Goal: Check status

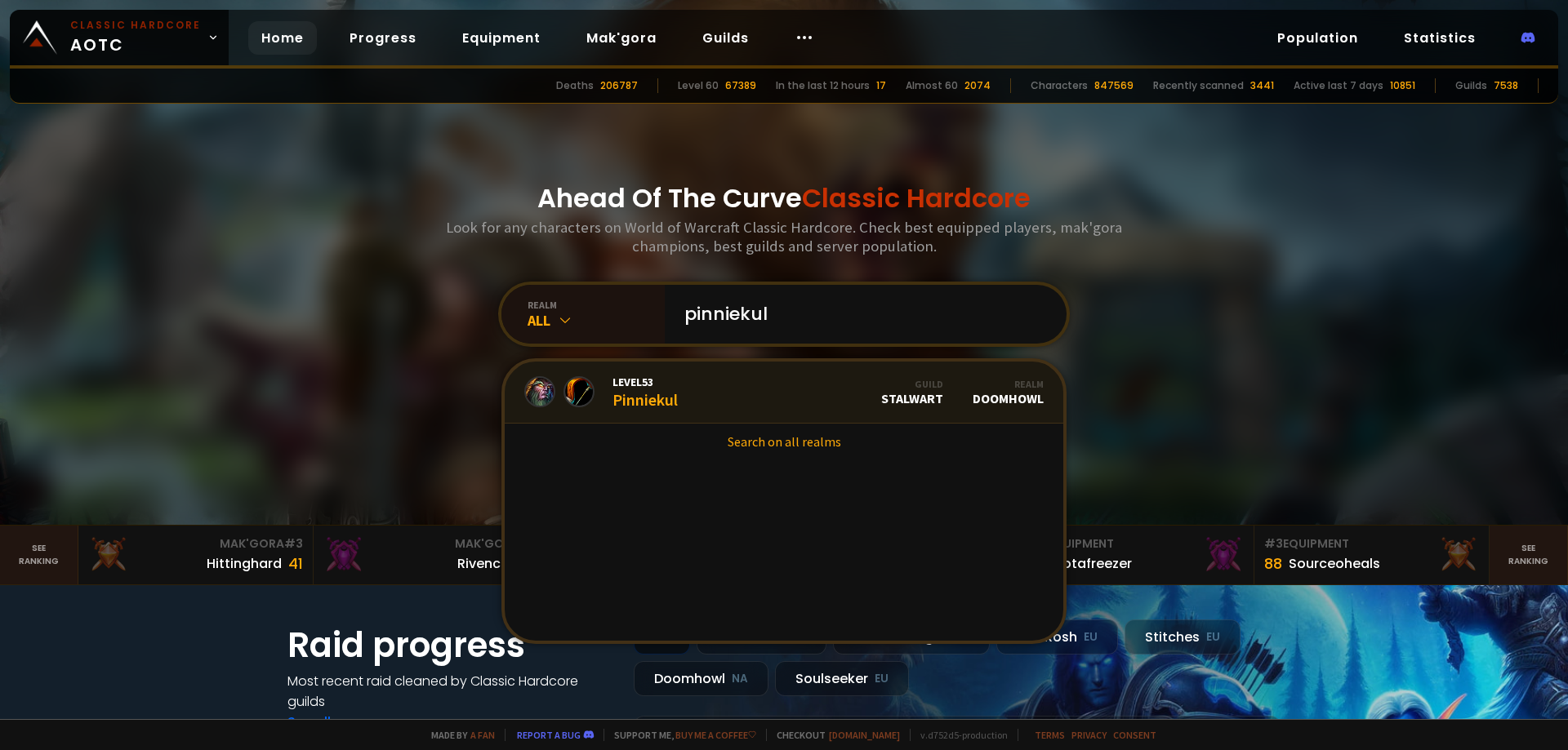
type input "pinniekul"
click at [654, 409] on link "Level 53 Pinniekul Guild Stalwart Realm Doomhowl" at bounding box center [784, 393] width 559 height 62
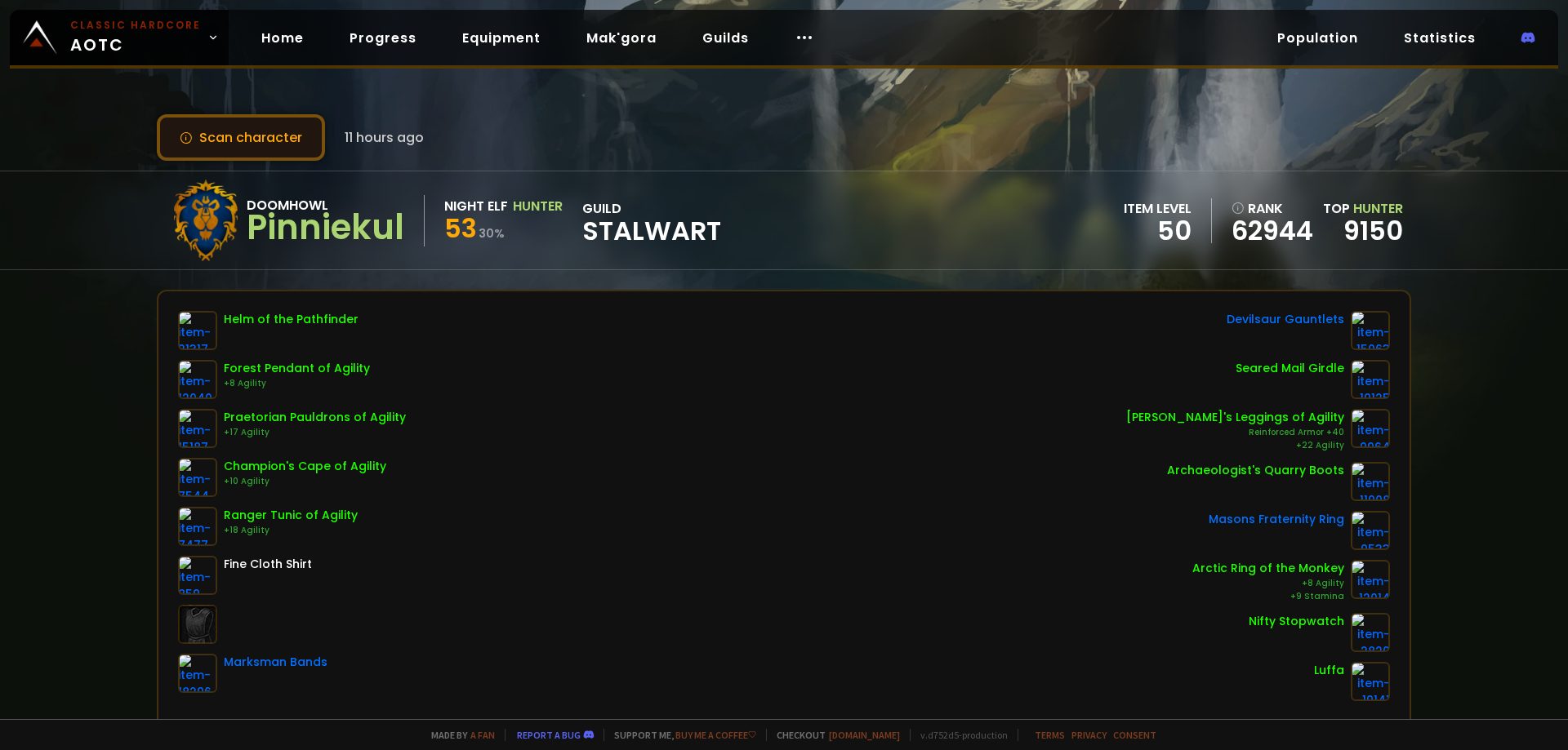
click at [243, 136] on button "Scan character" at bounding box center [240, 138] width 169 height 47
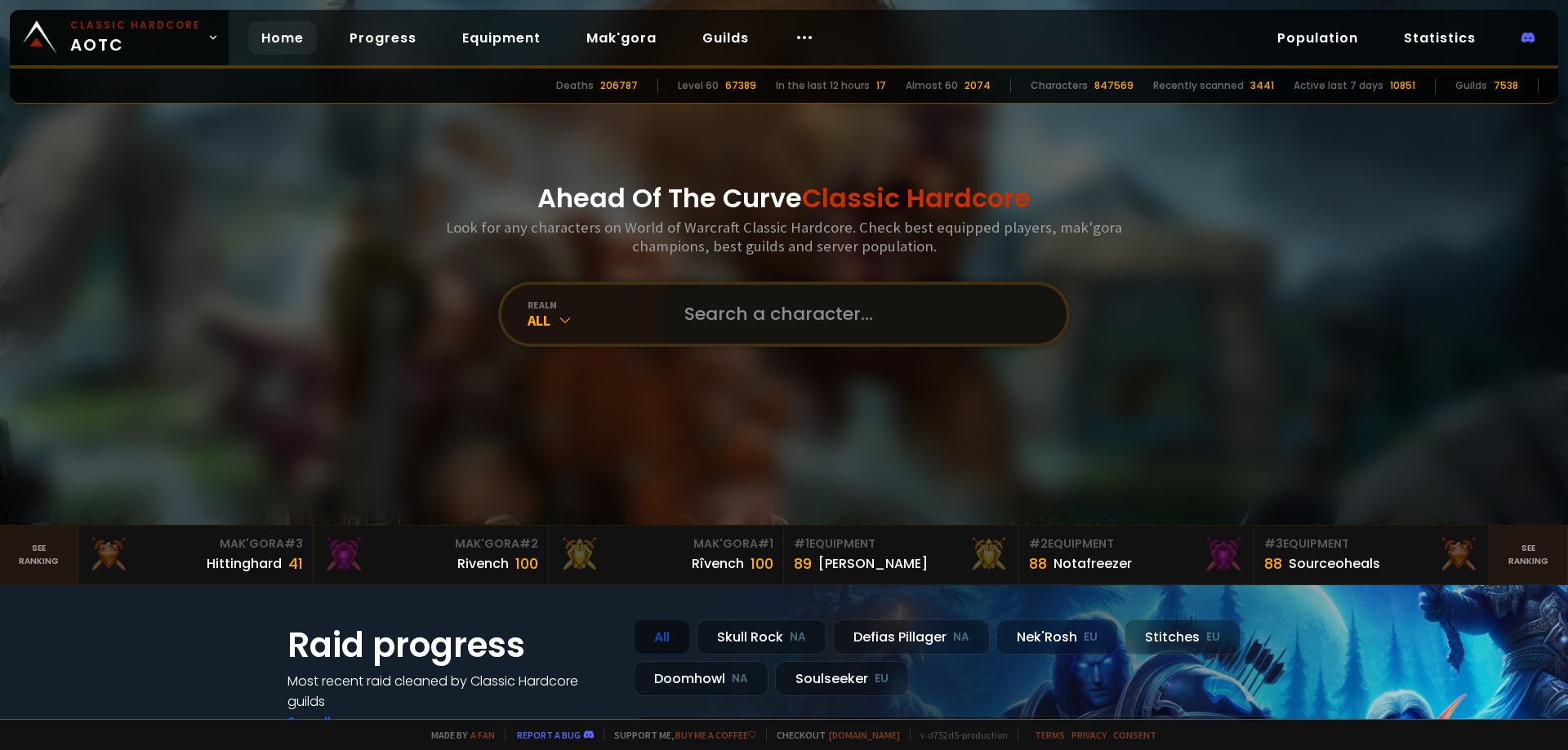
click at [743, 311] on input "text" at bounding box center [861, 314] width 372 height 59
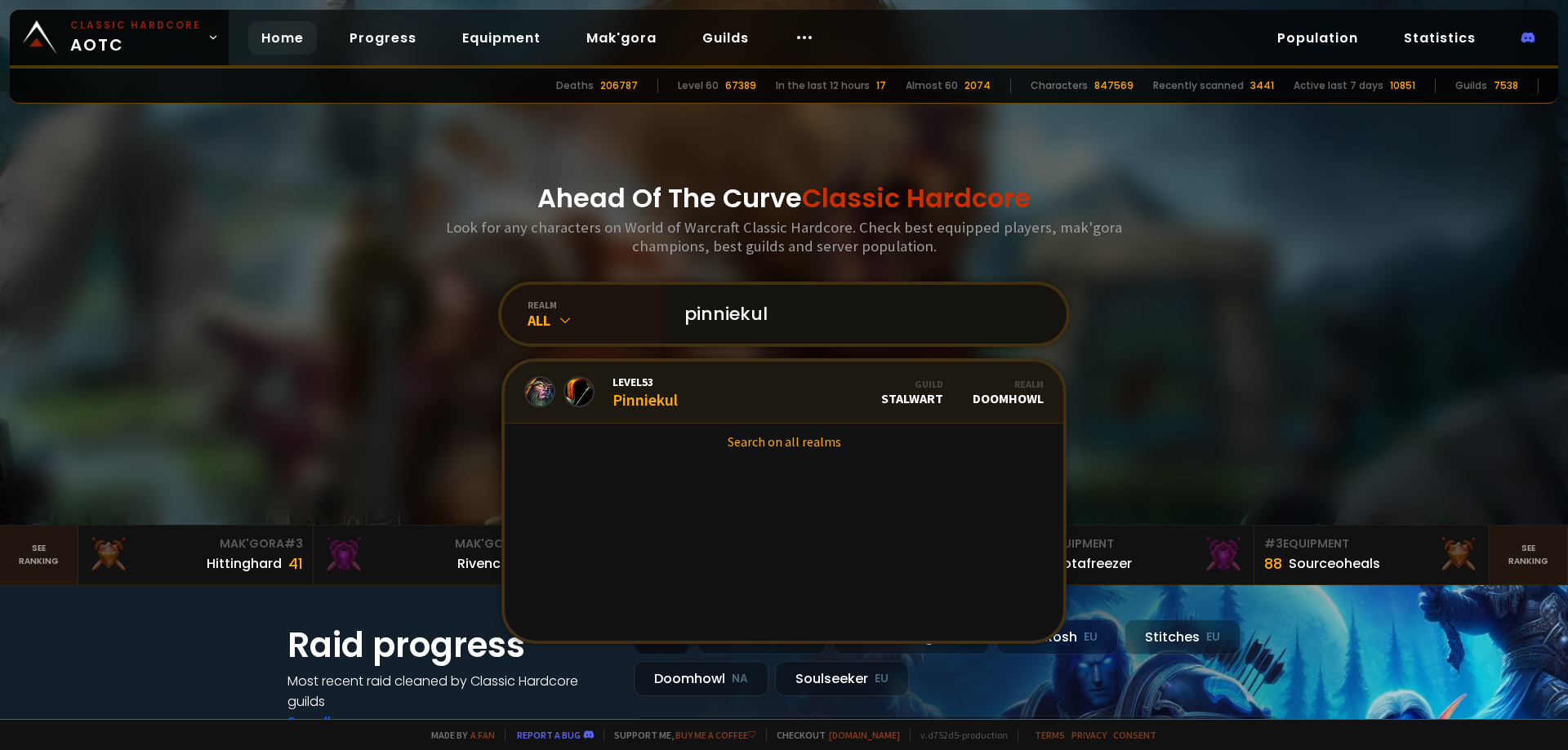
type input "pinniekul"
click at [678, 393] on link "Level 53 Pinniekul Guild Stalwart Realm Doomhowl" at bounding box center [784, 393] width 559 height 62
